Goal: Information Seeking & Learning: Learn about a topic

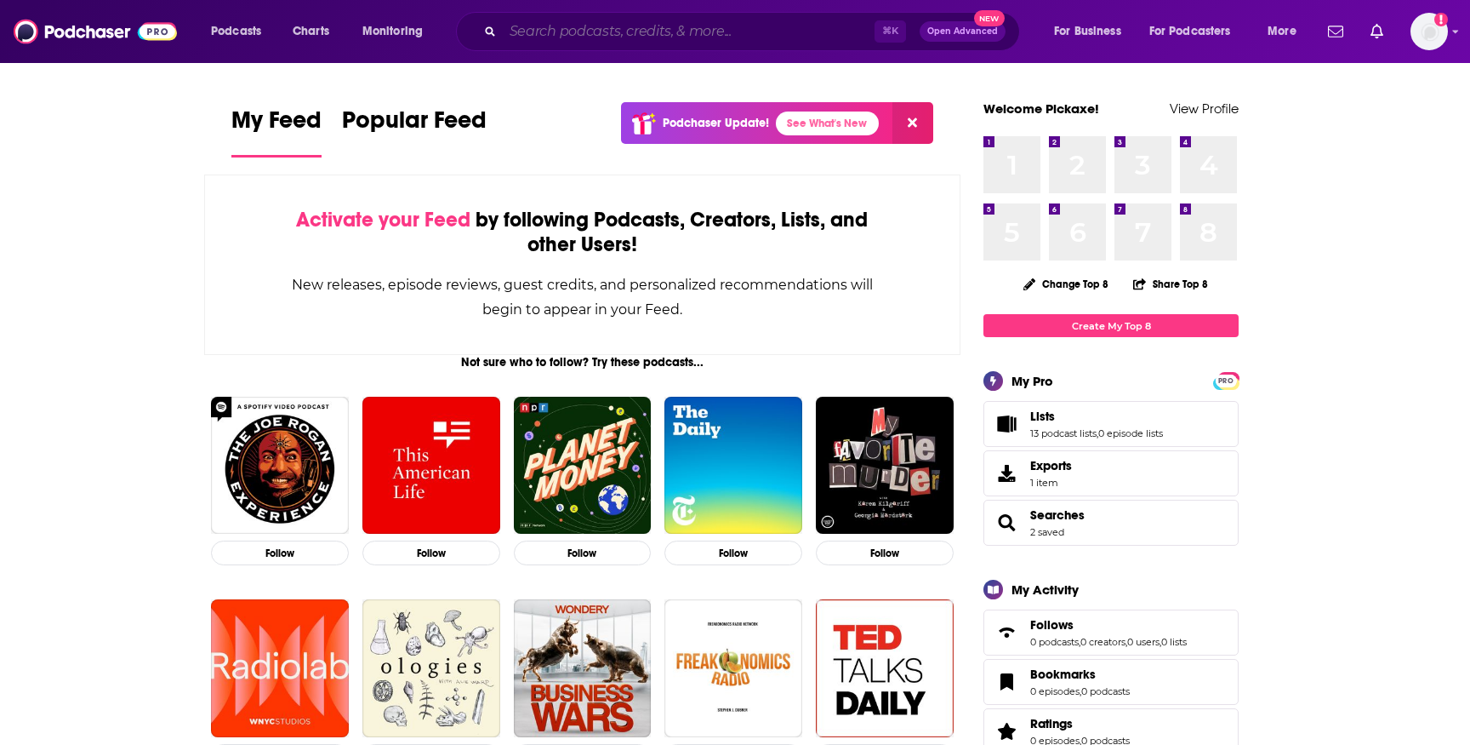
click at [773, 23] on input "Search podcasts, credits, & more..." at bounding box center [689, 31] width 372 height 27
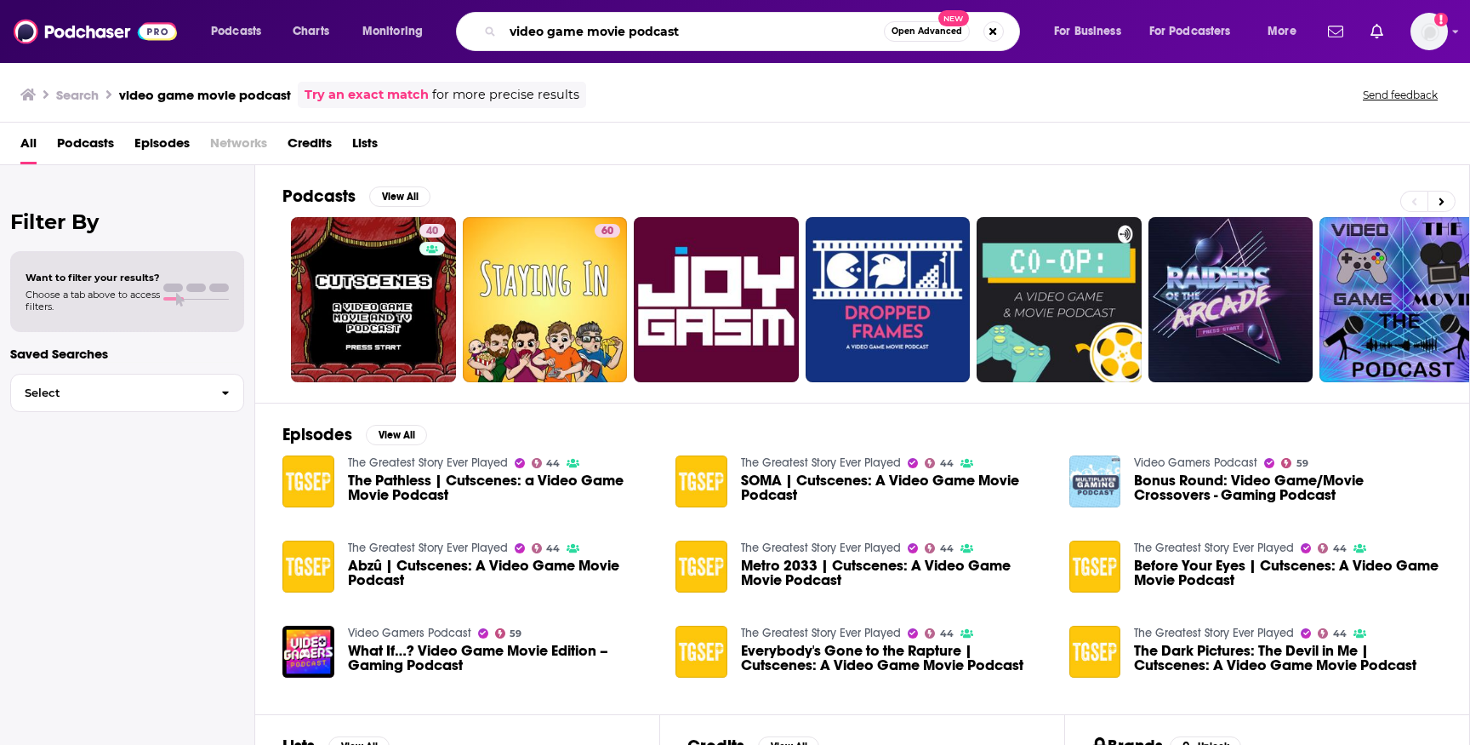
click at [511, 31] on input "video game movie podcast" at bounding box center [693, 31] width 381 height 27
type input "vgmp video game movie podcast"
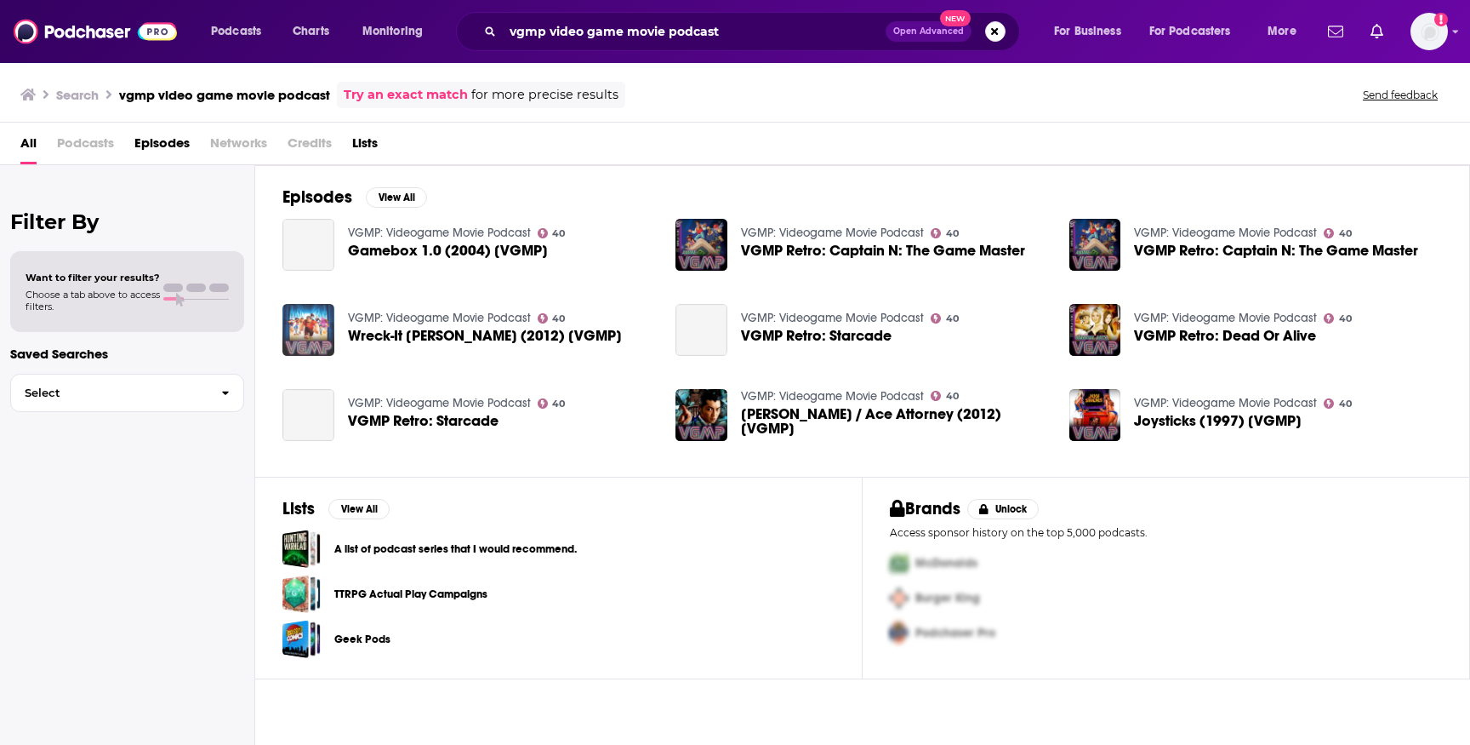
click at [307, 322] on img "Wreck-It Ralph (2012) [VGMP]" at bounding box center [308, 330] width 52 height 52
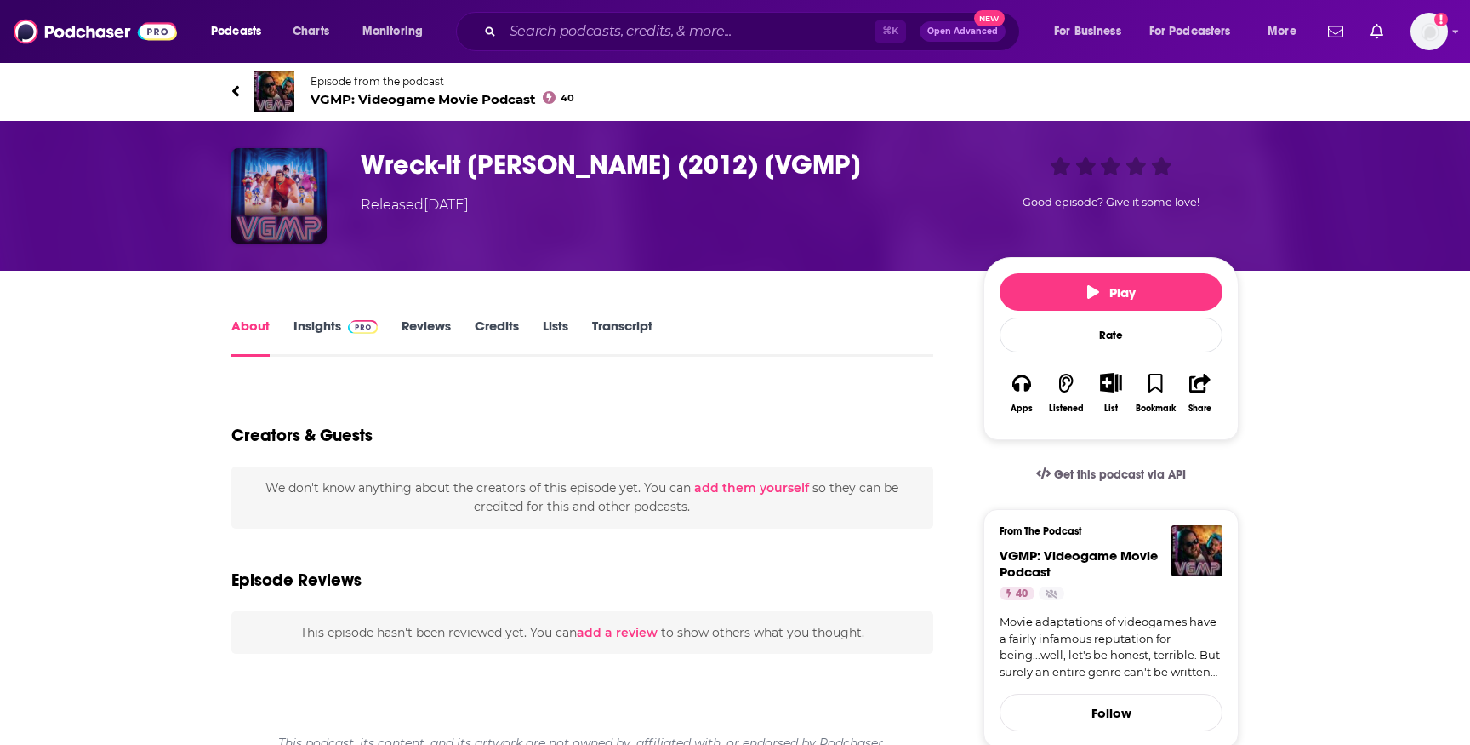
click at [270, 180] on img "Wreck-It Ralph (2012) [VGMP]" at bounding box center [278, 195] width 95 height 95
click at [373, 101] on span "VGMP: Videogame Movie Podcast 40" at bounding box center [443, 99] width 264 height 16
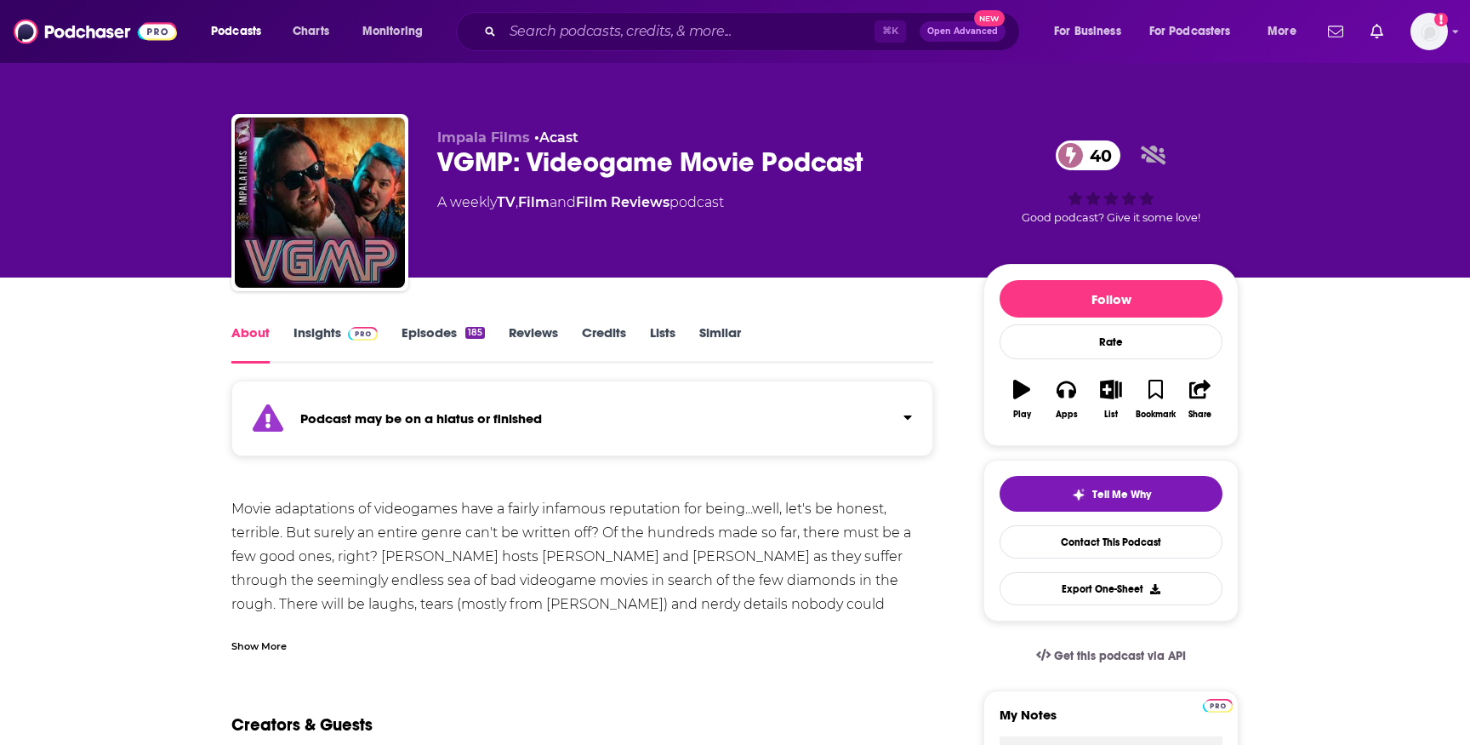
click at [341, 325] on span at bounding box center [359, 332] width 37 height 16
